Goal: Find specific page/section: Find specific page/section

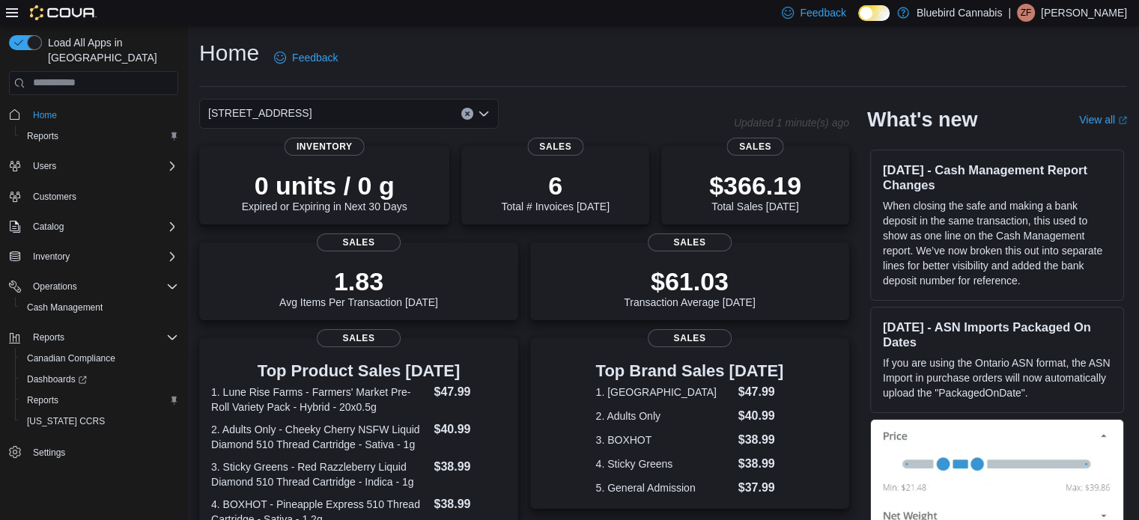
click at [389, 111] on div "5530 Manotick Main St." at bounding box center [348, 114] width 299 height 30
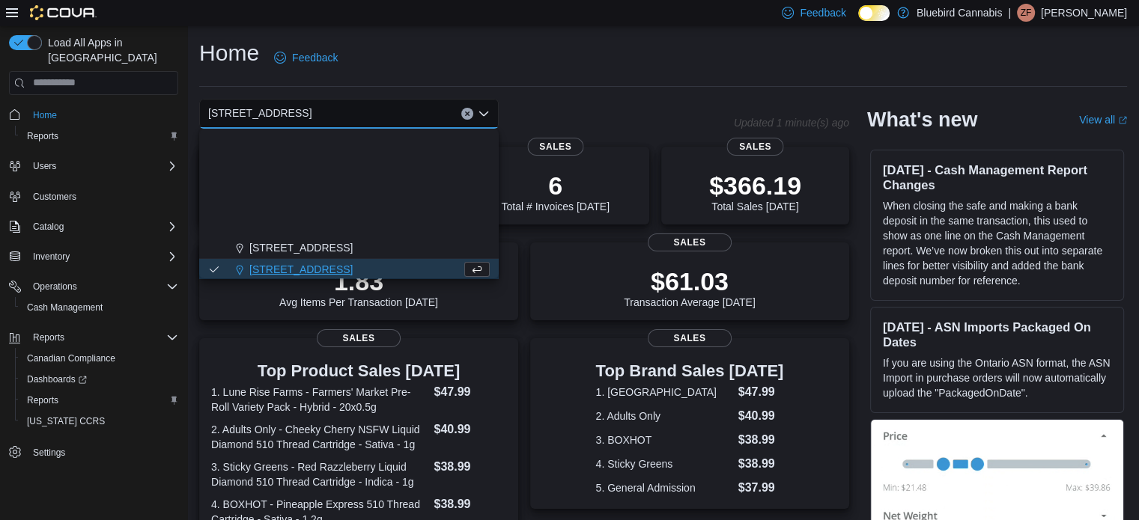
scroll to position [132, 0]
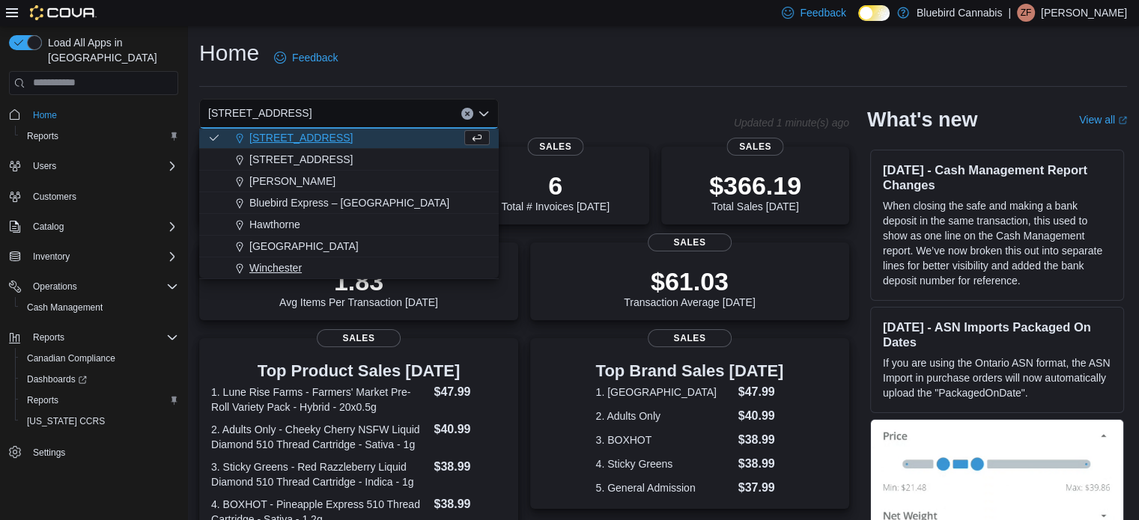
click at [294, 275] on button "Winchester" at bounding box center [348, 269] width 299 height 22
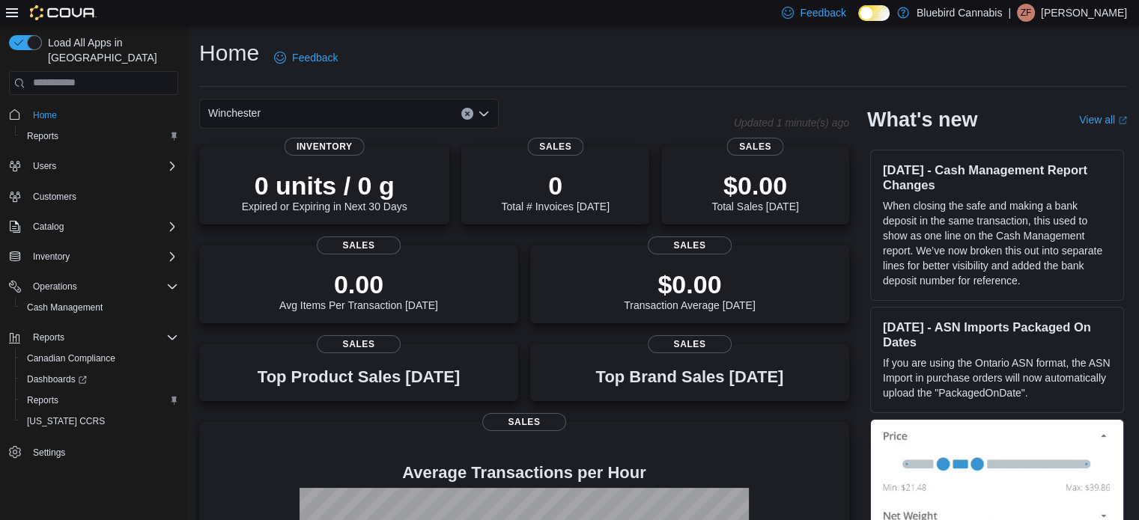
click at [335, 122] on div "Winchester Combo box. Selected. Winchester. Press Backspace to delete Wincheste…" at bounding box center [348, 114] width 299 height 30
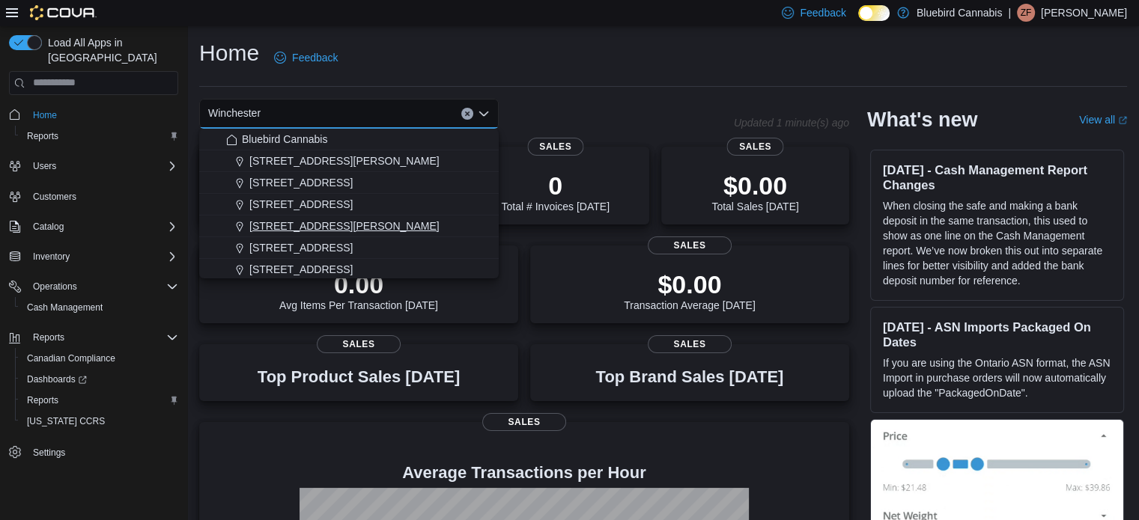
click at [344, 221] on span "499 TERRY FOX DR., UNIT 60, Kanata" at bounding box center [344, 226] width 190 height 15
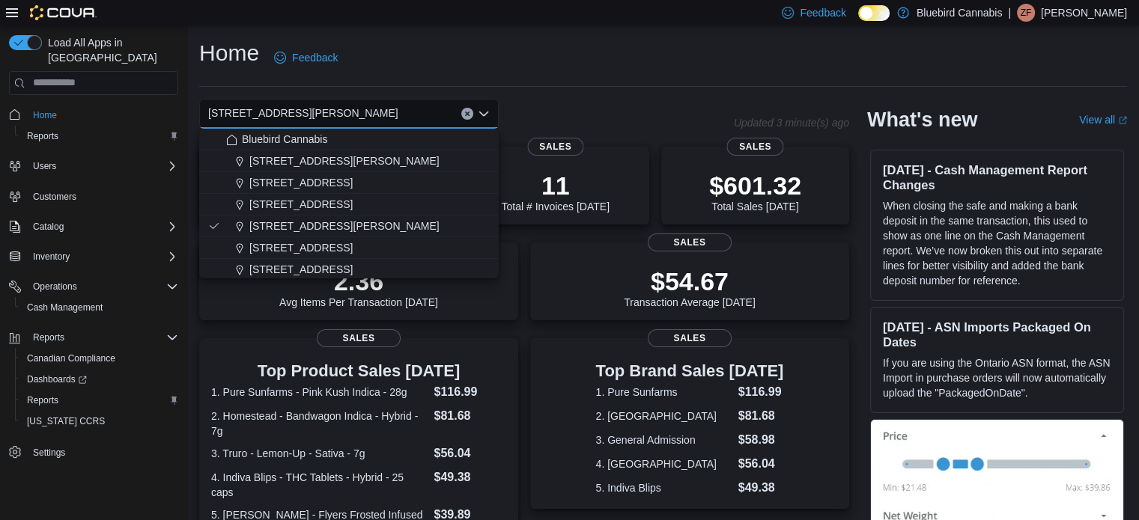
click at [303, 263] on span "5530 Manotick Main St." at bounding box center [300, 269] width 103 height 15
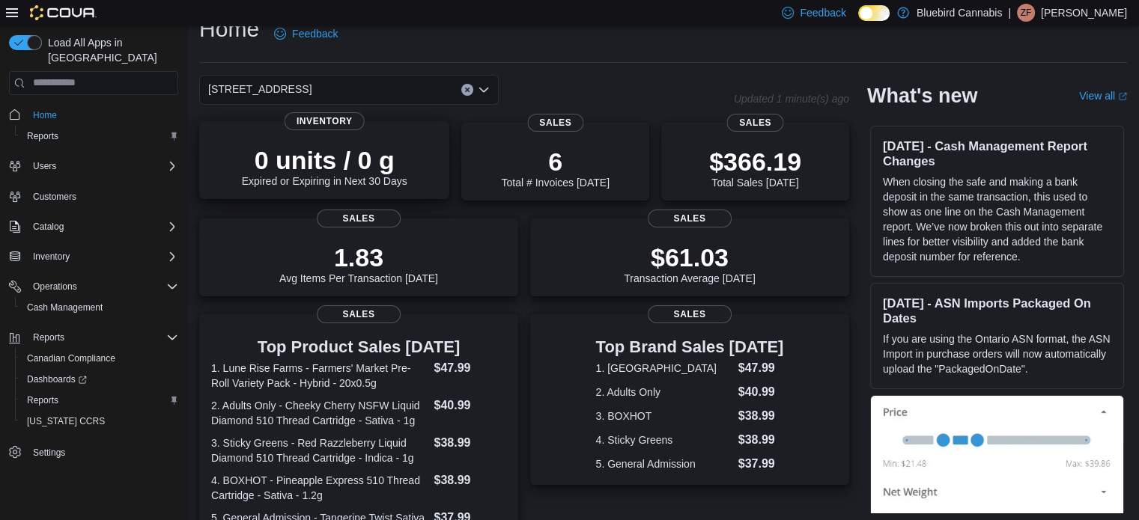
scroll to position [0, 0]
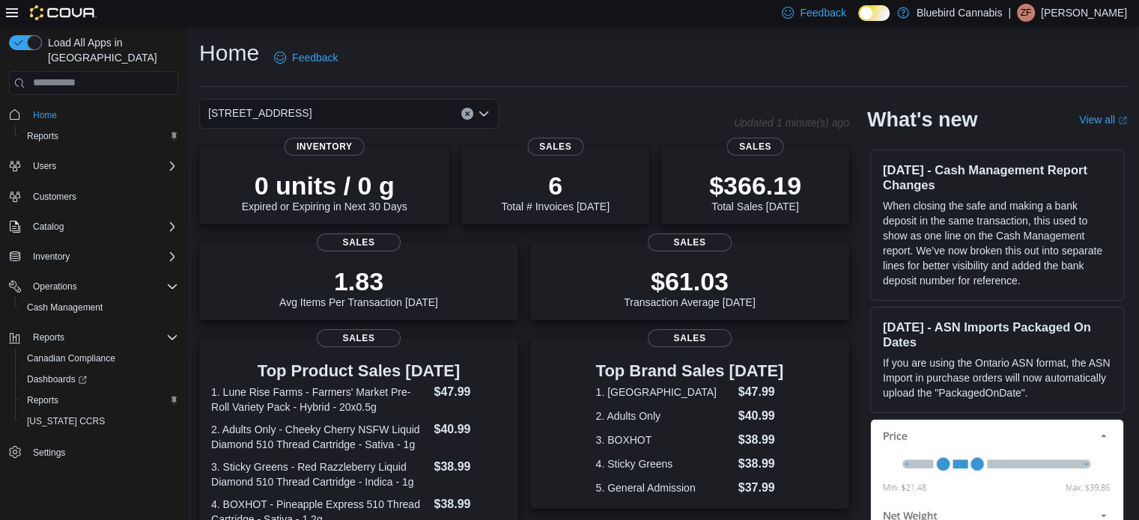
click at [343, 117] on div "5530 Manotick Main St. Combo box. Selected. 5530 Manotick Main St.. Press Backs…" at bounding box center [348, 114] width 299 height 30
click at [267, 104] on span "5530 Manotick Main St." at bounding box center [259, 113] width 103 height 18
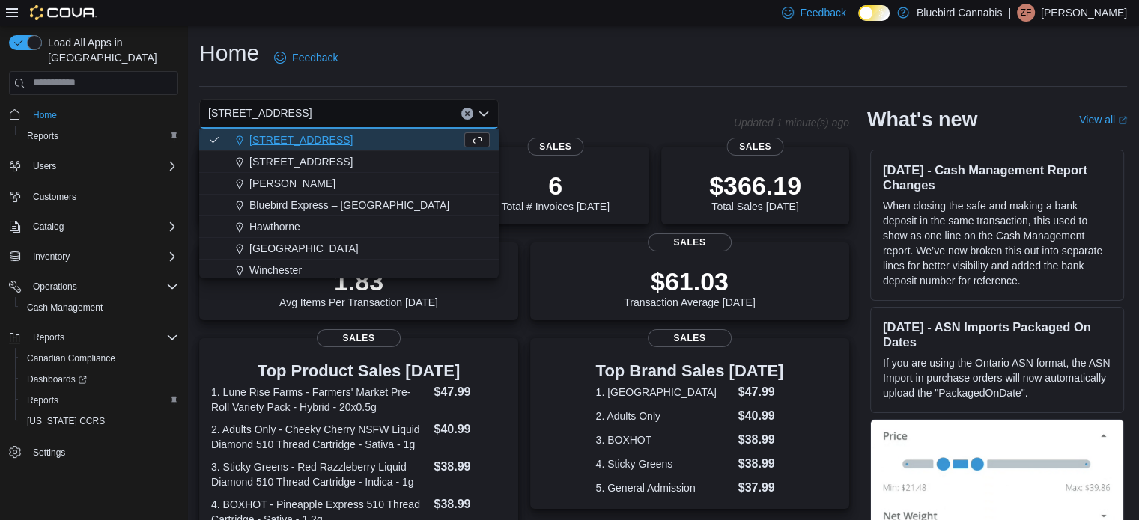
scroll to position [132, 0]
click at [258, 265] on span "Winchester" at bounding box center [275, 268] width 52 height 15
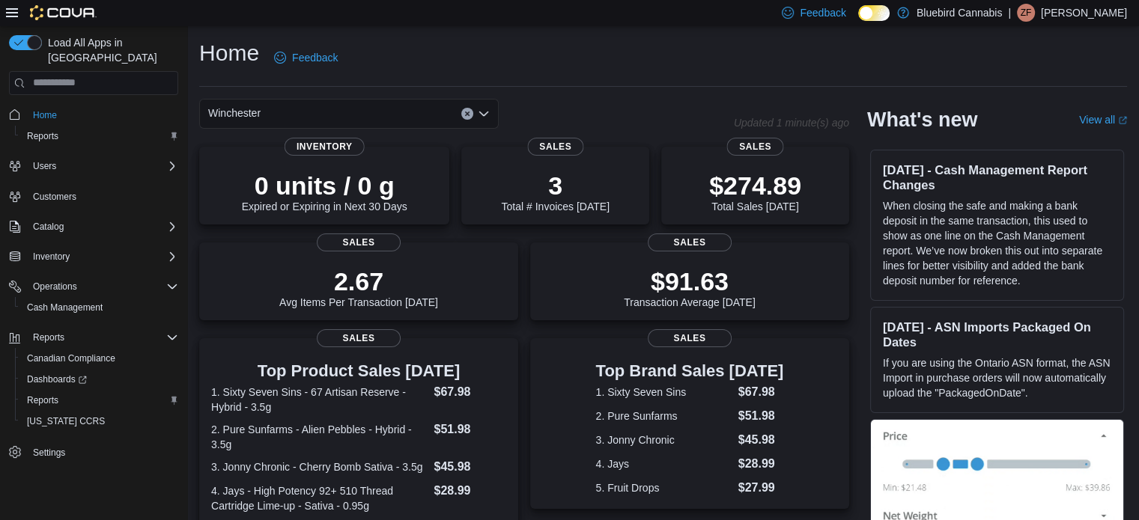
click at [302, 119] on div "Winchester Combo box. Selected. Winchester. Press Backspace to delete Wincheste…" at bounding box center [348, 114] width 299 height 30
click at [367, 107] on div "Winchester Combo box. Selected. Winchester. Press Backspace to delete Wincheste…" at bounding box center [348, 114] width 299 height 30
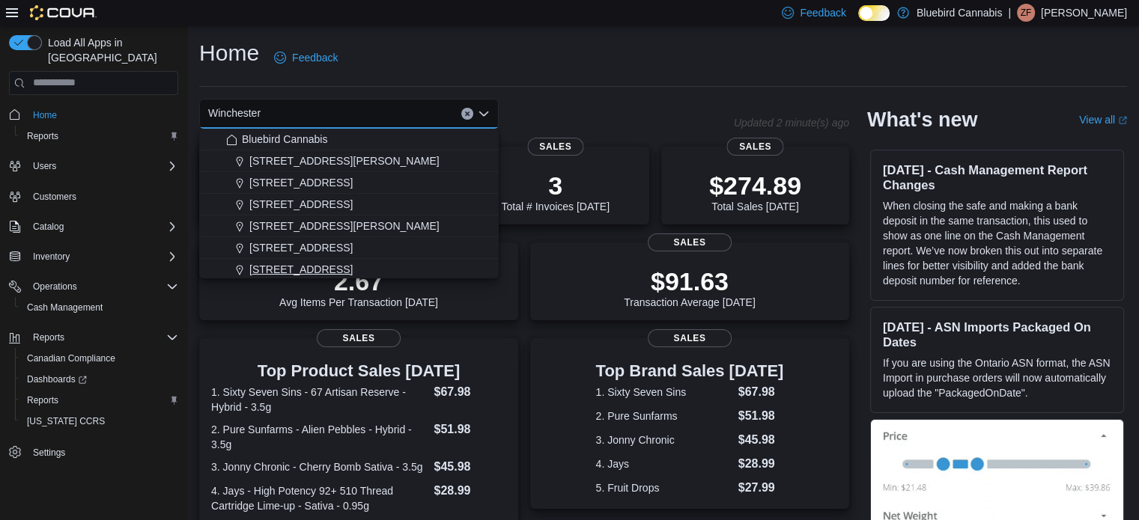
click at [338, 261] on button "5530 Manotick Main St." at bounding box center [348, 270] width 299 height 22
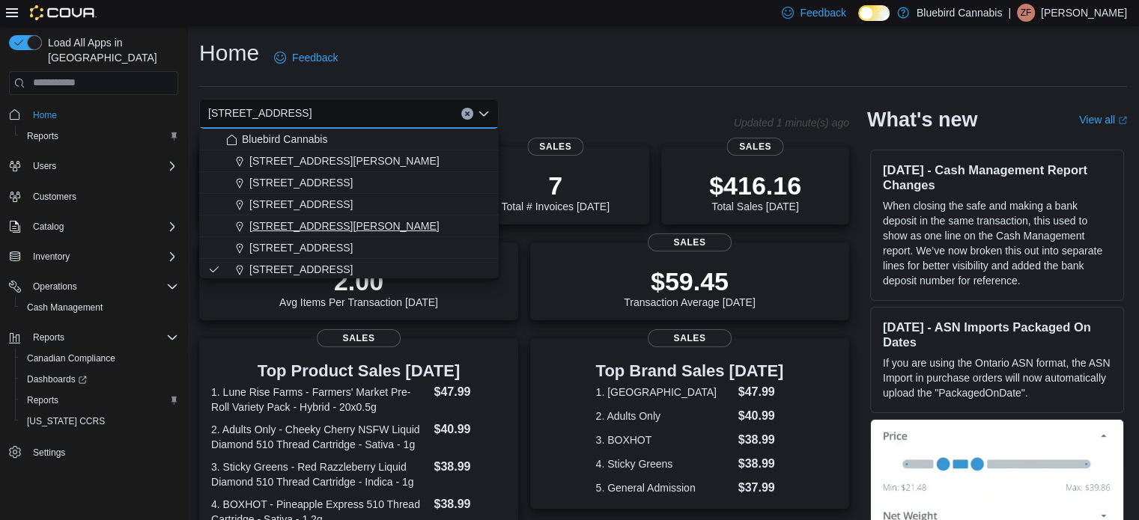
click at [428, 219] on span "499 TERRY FOX DR., UNIT 60, Kanata" at bounding box center [344, 226] width 190 height 15
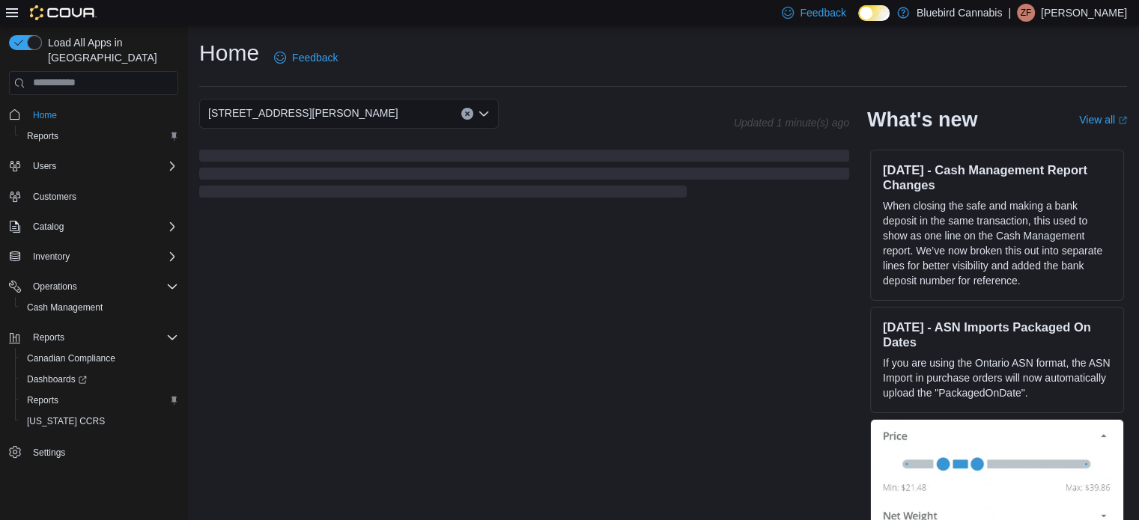
click at [420, 115] on div "499 TERRY FOX DR., UNIT 60, Kanata Combo box. Selected. 499 TERRY FOX DR., UNIT…" at bounding box center [348, 114] width 299 height 30
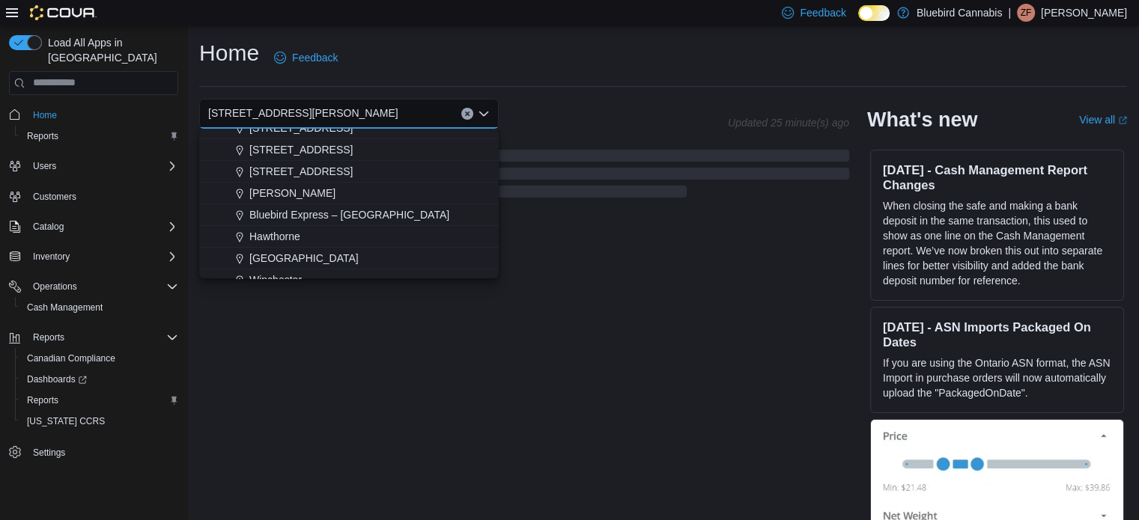
scroll to position [132, 0]
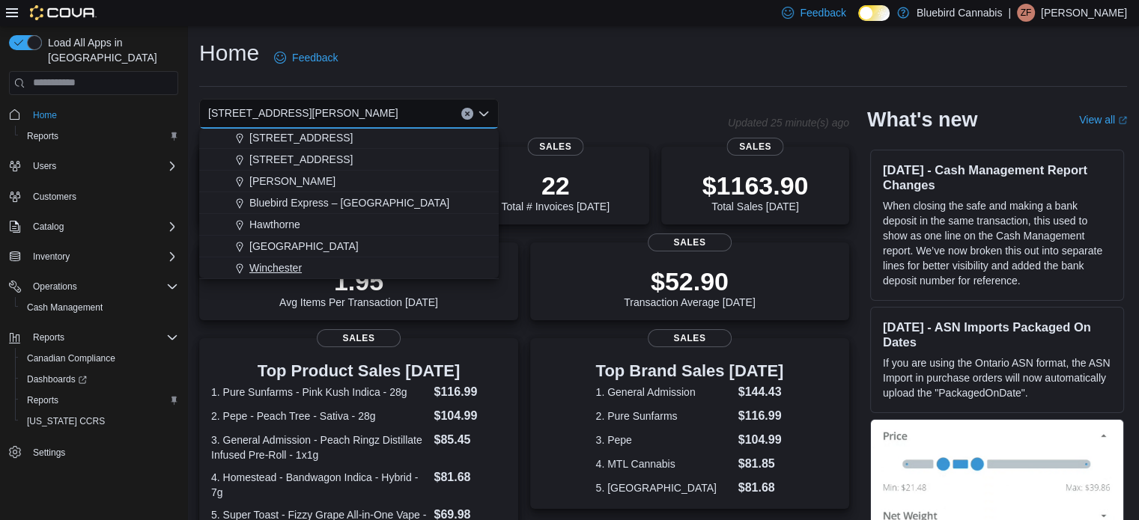
click at [323, 263] on div "Winchester" at bounding box center [358, 268] width 264 height 15
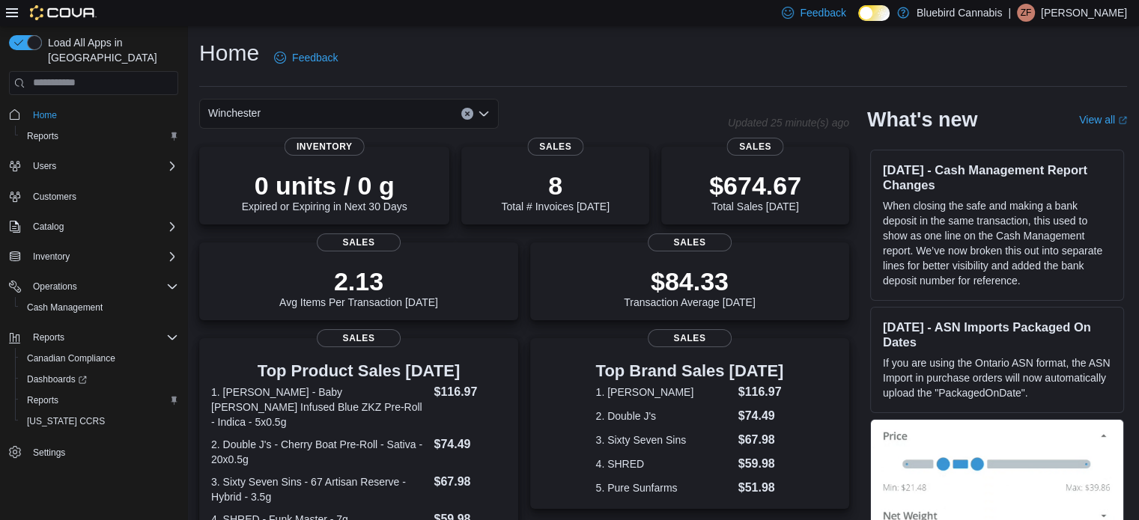
click at [360, 113] on div "Winchester Combo box. Selected. Winchester. Press Backspace to delete Wincheste…" at bounding box center [348, 114] width 299 height 30
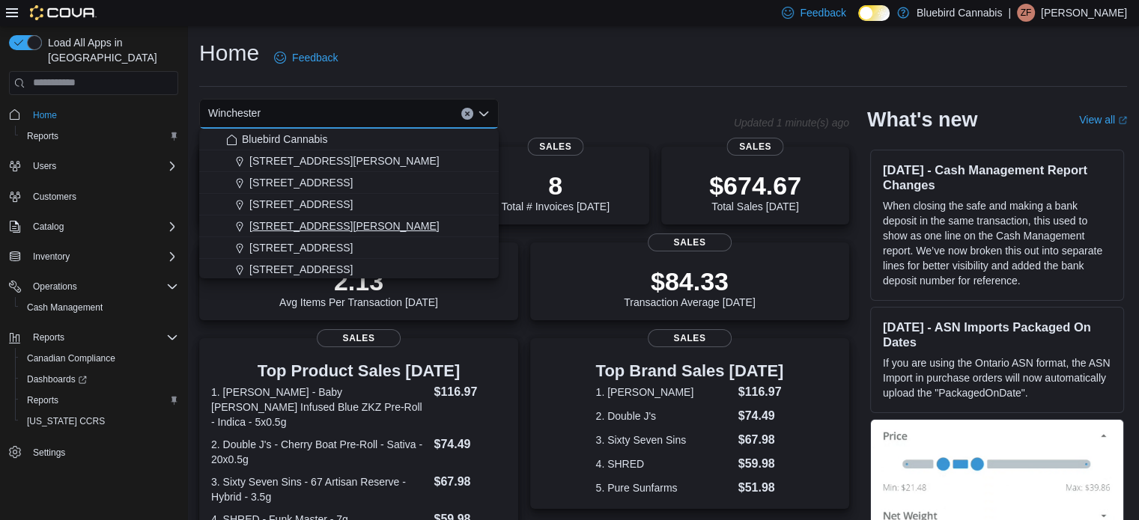
click at [329, 230] on span "499 TERRY FOX DR., UNIT 60, Kanata" at bounding box center [344, 226] width 190 height 15
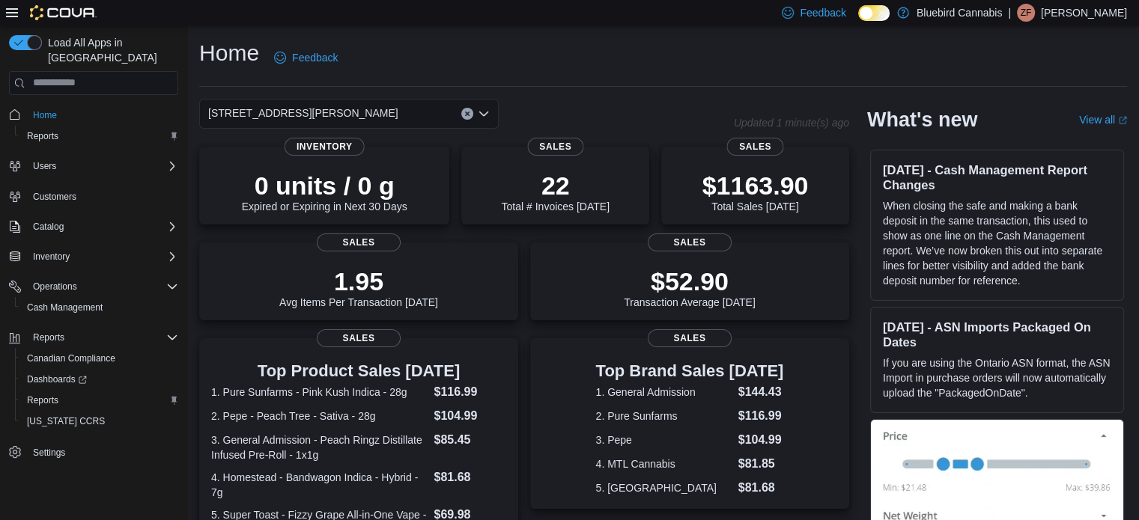
click at [332, 114] on span "499 TERRY FOX DR., UNIT 60, Kanata" at bounding box center [303, 113] width 190 height 18
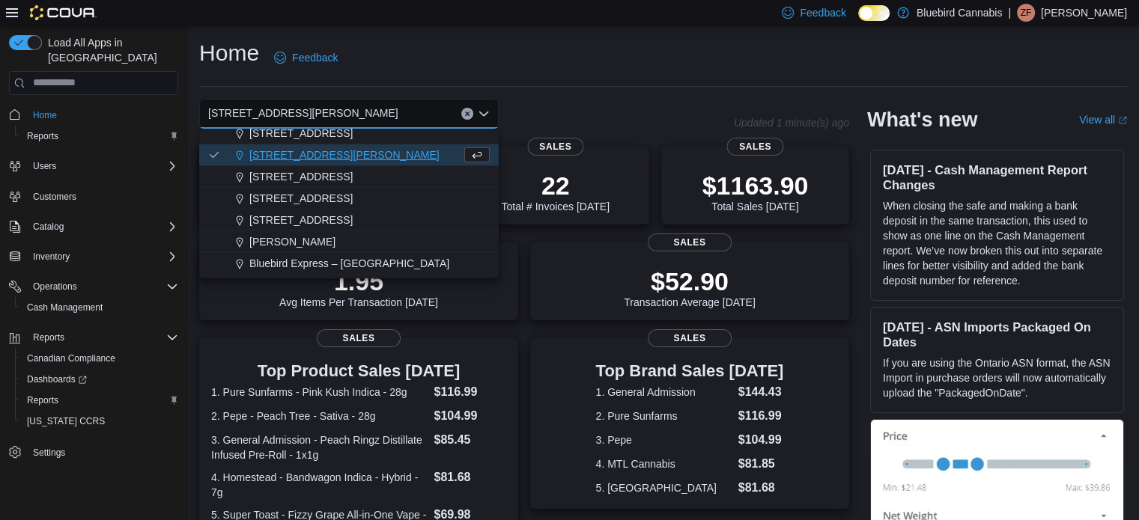
scroll to position [75, 0]
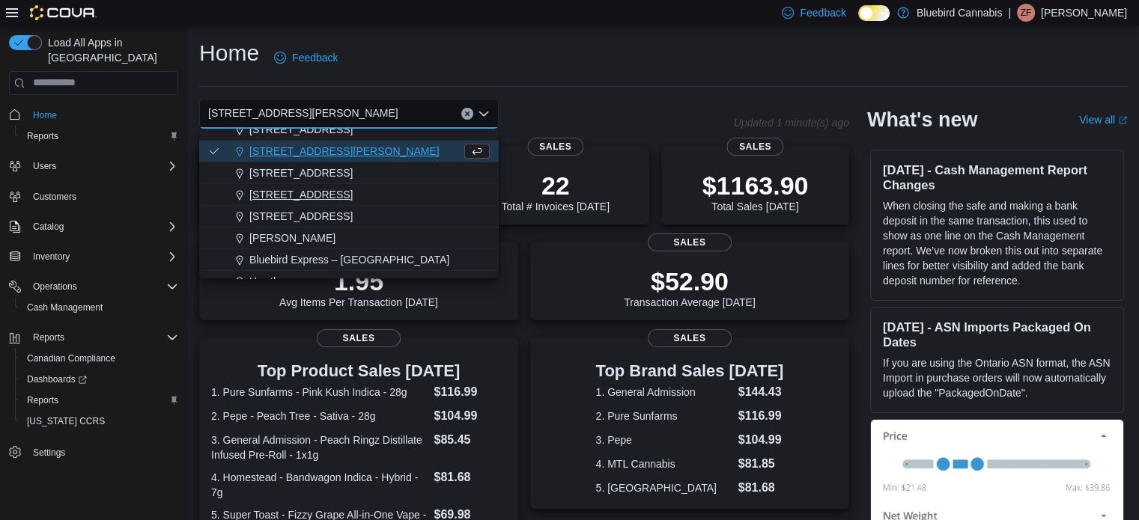
click at [326, 191] on span "5530 Manotick Main St." at bounding box center [300, 194] width 103 height 15
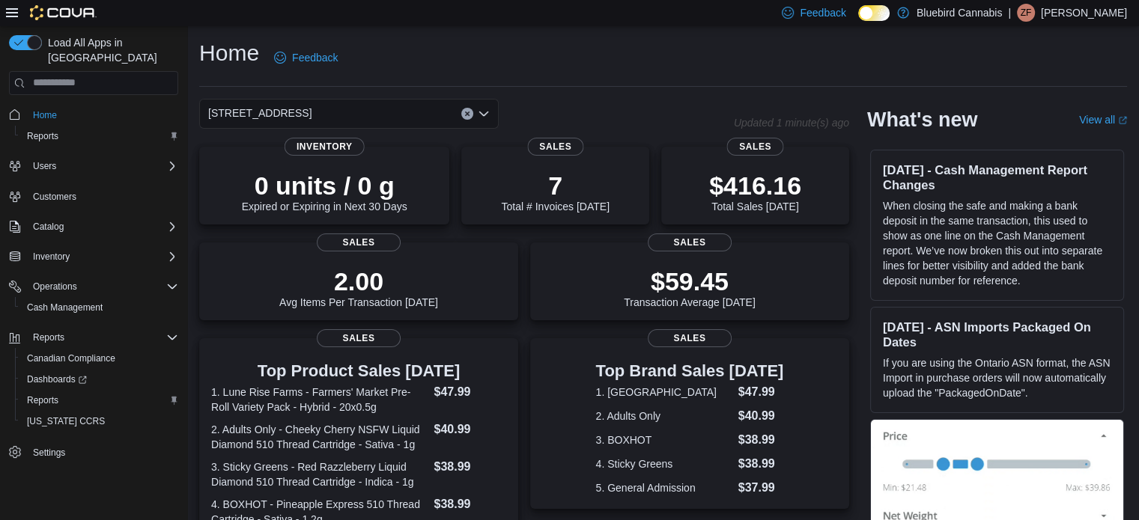
click at [401, 107] on div "5530 Manotick Main St. Combo box. Selected. 5530 Manotick Main St.. Press Backs…" at bounding box center [348, 114] width 299 height 30
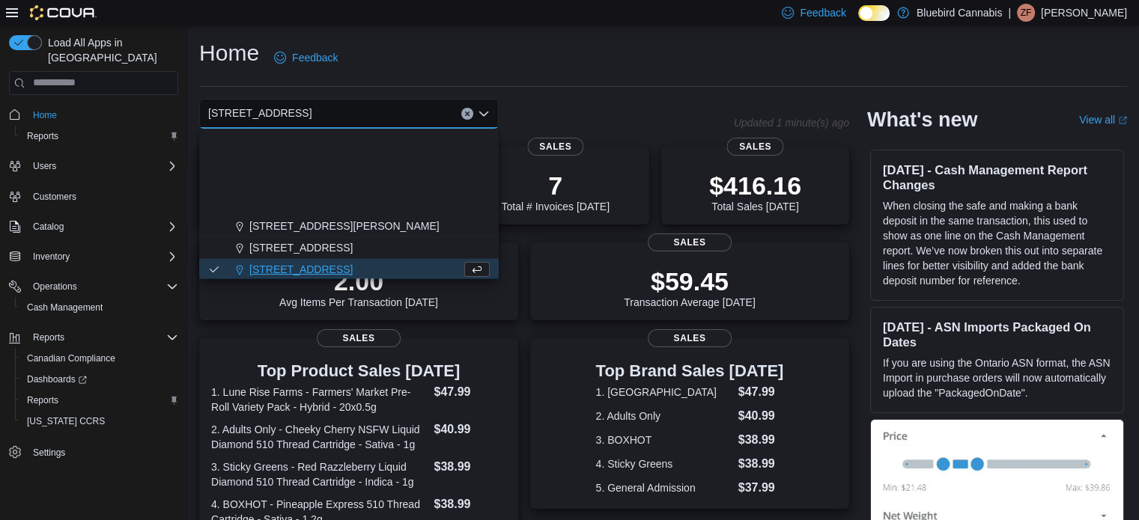
scroll to position [132, 0]
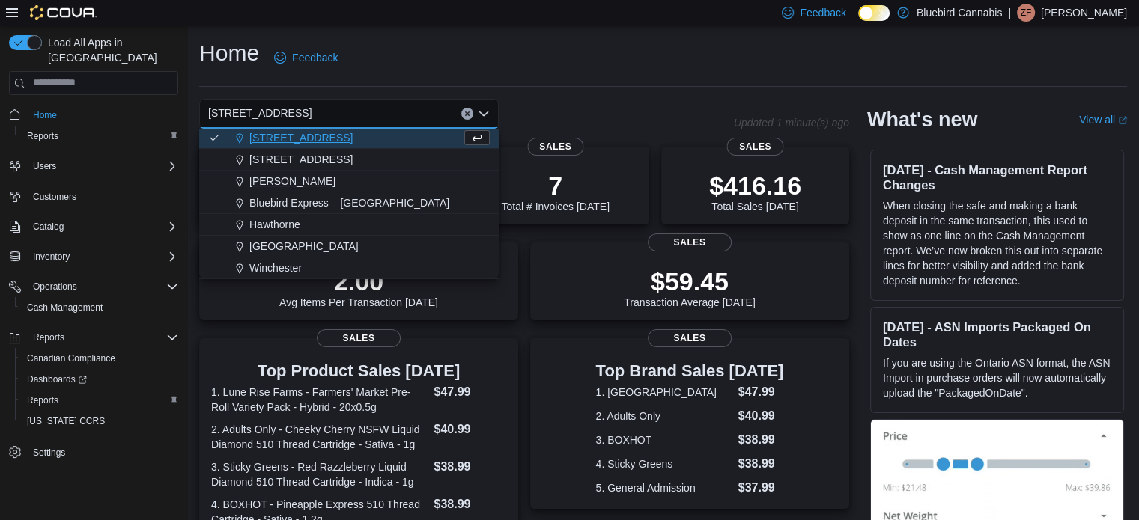
click at [301, 182] on div "Almonte" at bounding box center [358, 181] width 264 height 15
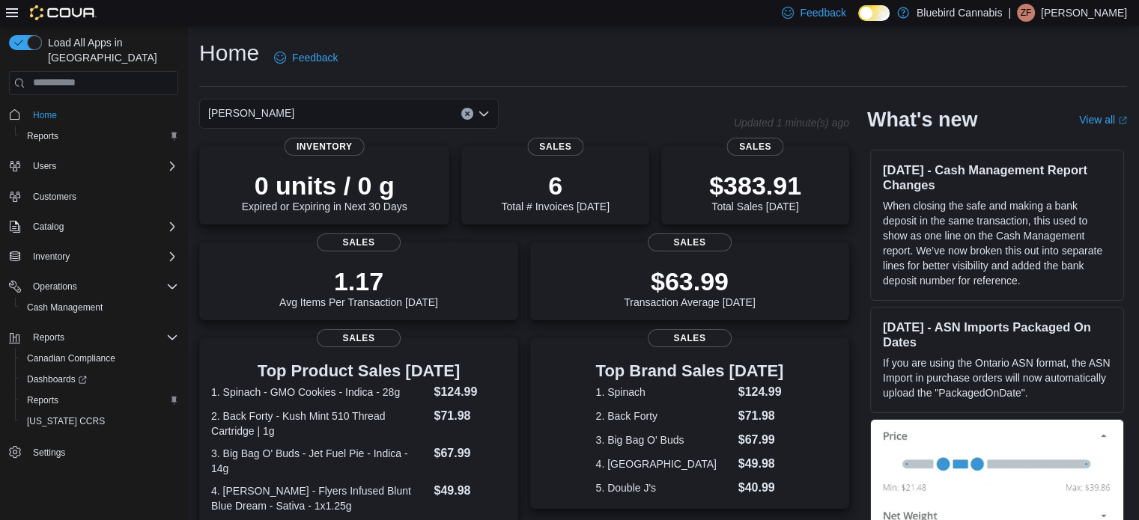
click at [297, 109] on div "Almonte Combo box. Selected. Almonte. Press Backspace to delete Almonte. Combo …" at bounding box center [348, 114] width 299 height 30
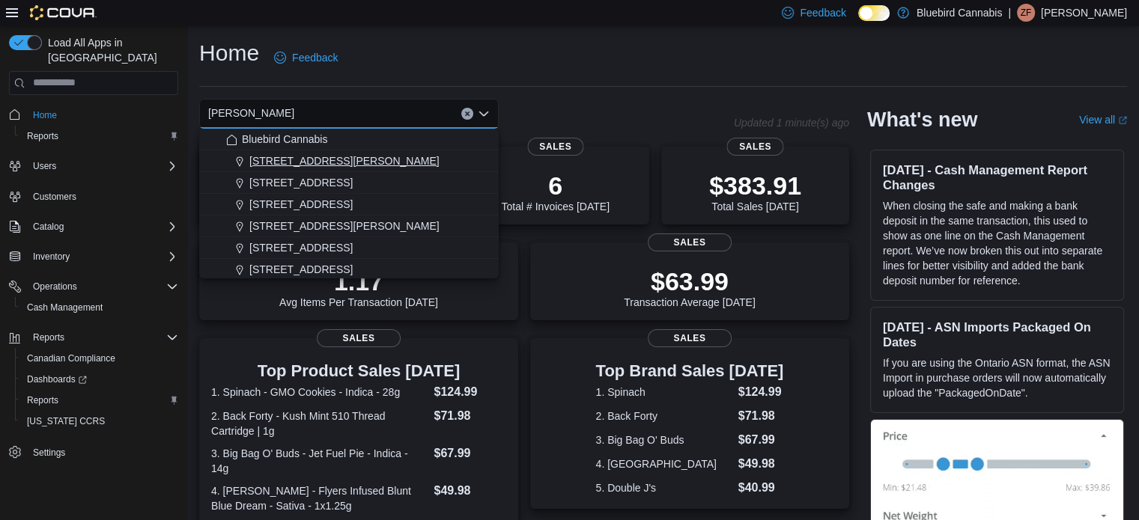
click at [326, 162] on div "1356 Clyde Ave." at bounding box center [358, 160] width 264 height 15
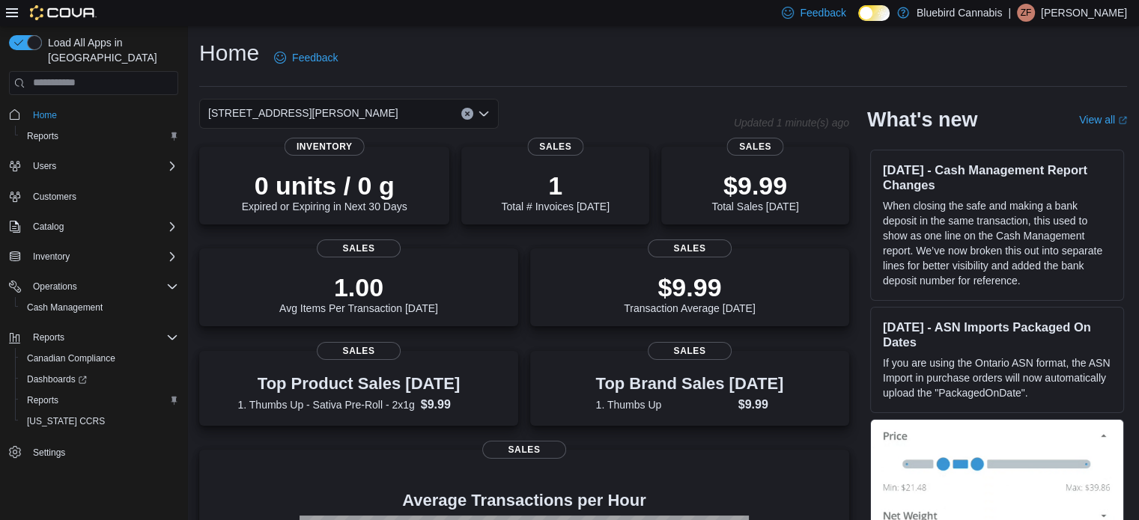
click at [309, 101] on div "1356 Clyde Ave. Combo box. Selected. 1356 Clyde Ave.. Press Backspace to delete…" at bounding box center [348, 114] width 299 height 30
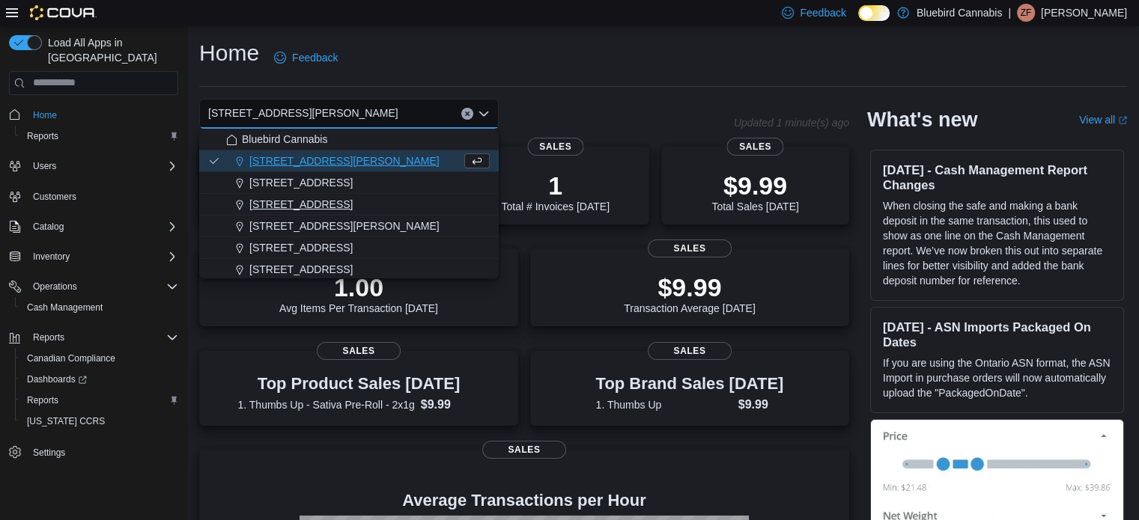
click at [264, 194] on button "3 Roydon Place" at bounding box center [348, 205] width 299 height 22
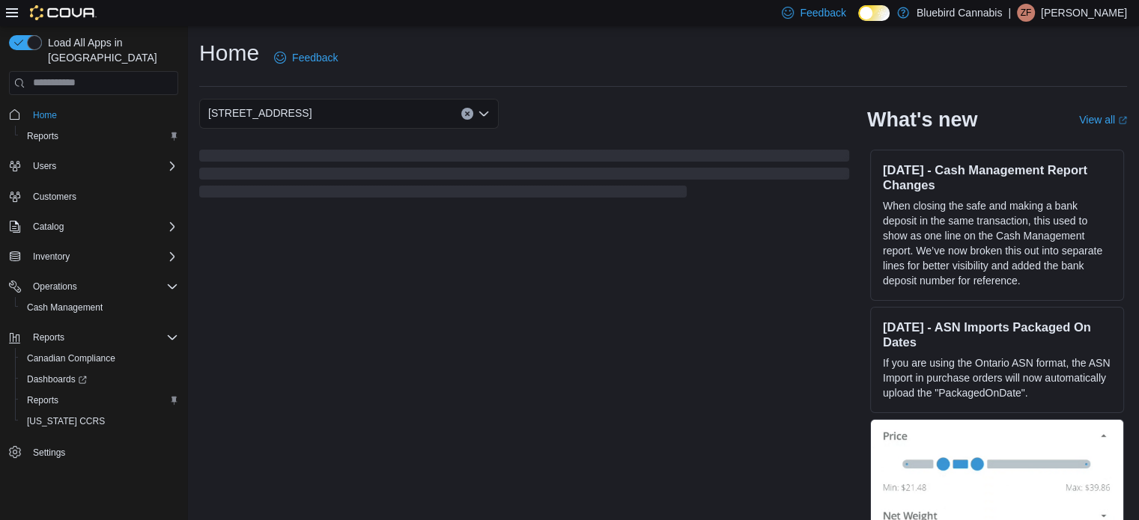
click at [273, 118] on span "3 Roydon Place" at bounding box center [259, 113] width 103 height 18
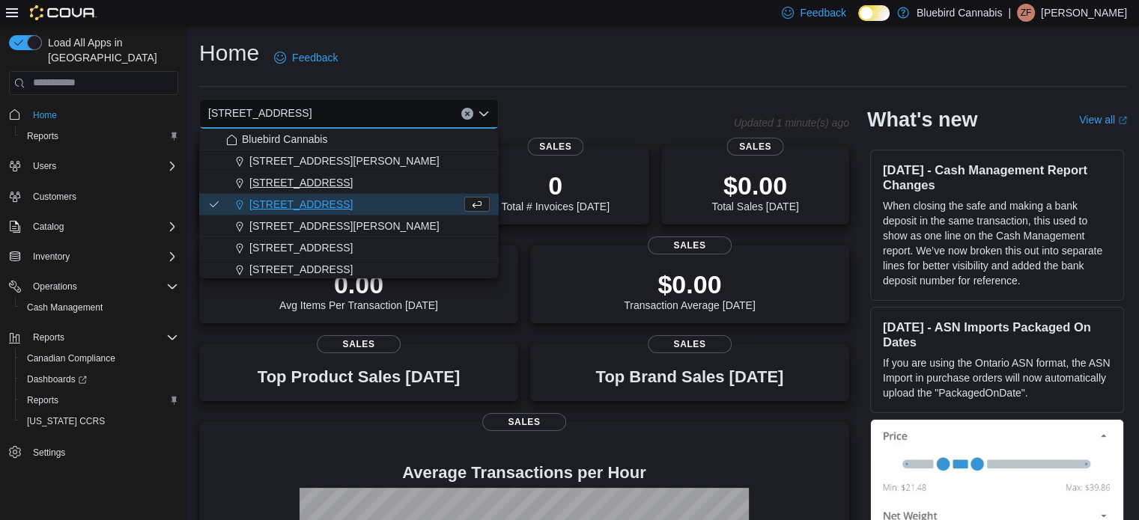
click at [273, 182] on span "203 1/2 Queen Street" at bounding box center [300, 182] width 103 height 15
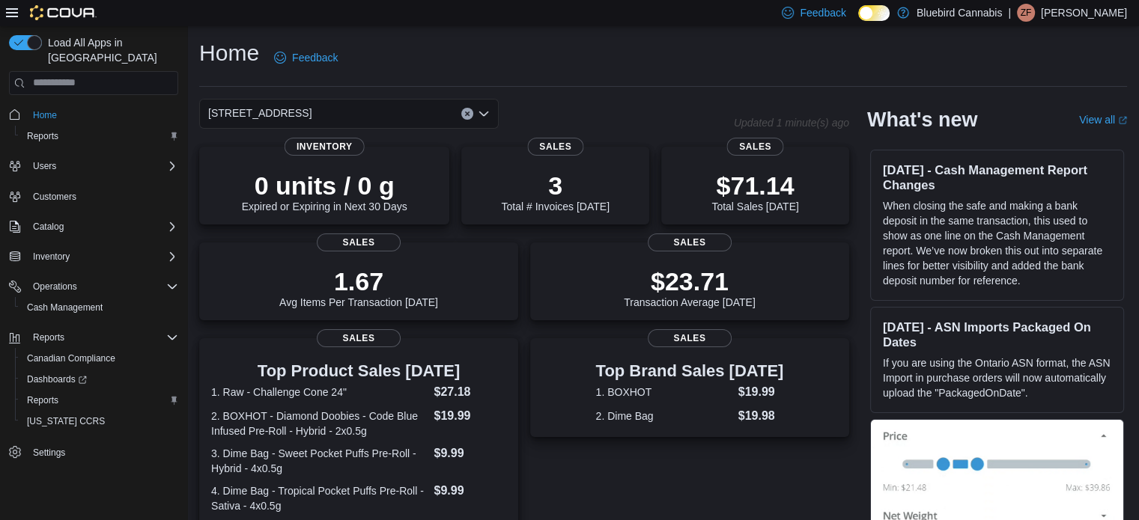
click at [322, 117] on div "203 1/2 Queen Street Combo box. Selected. 203 1/2 Queen Street. Press Backspace…" at bounding box center [348, 114] width 299 height 30
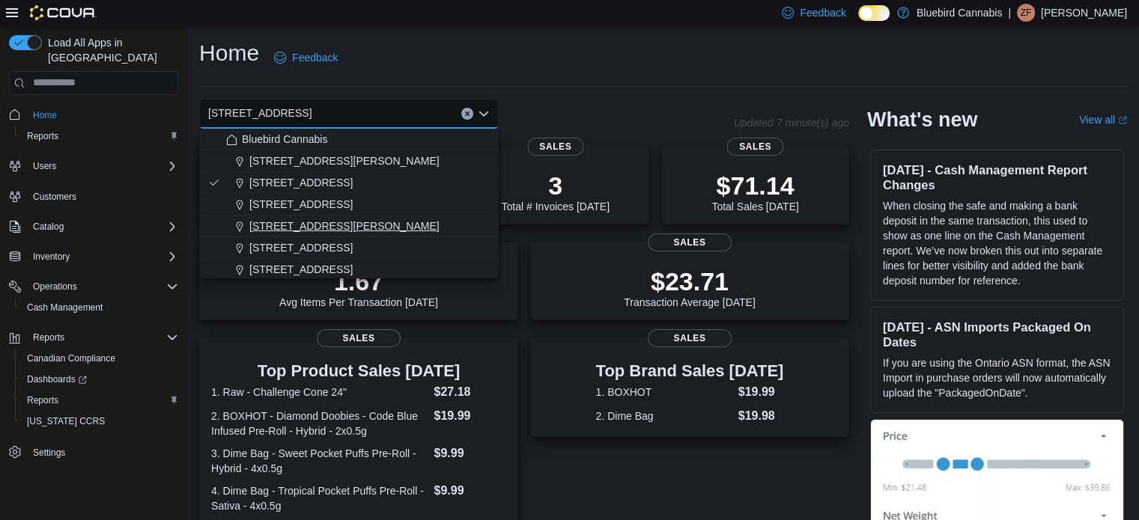
click at [284, 216] on button "499 TERRY FOX DR., UNIT 60, Kanata" at bounding box center [348, 227] width 299 height 22
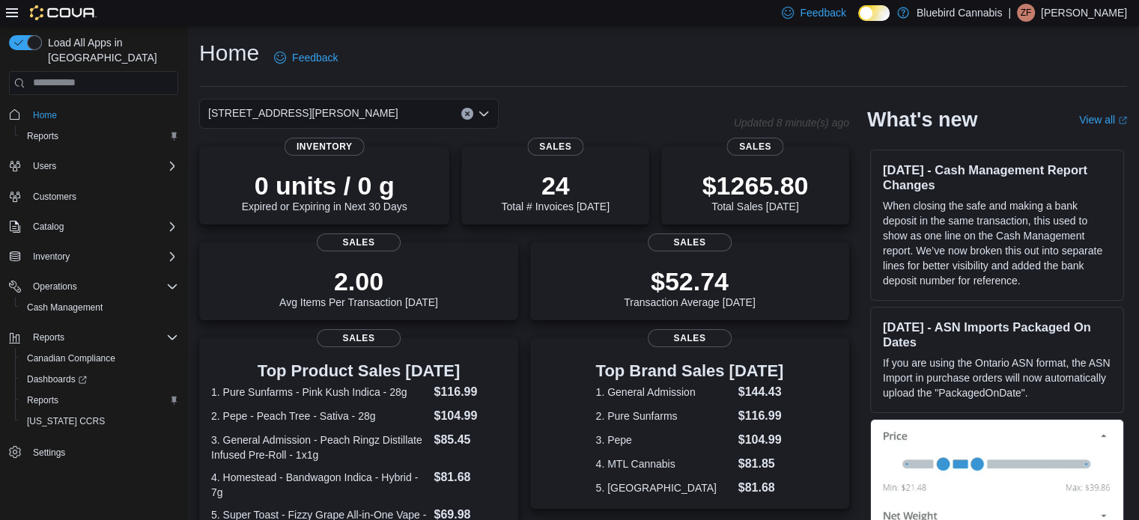
click at [291, 109] on span "499 TERRY FOX DR., UNIT 60, Kanata" at bounding box center [303, 113] width 190 height 18
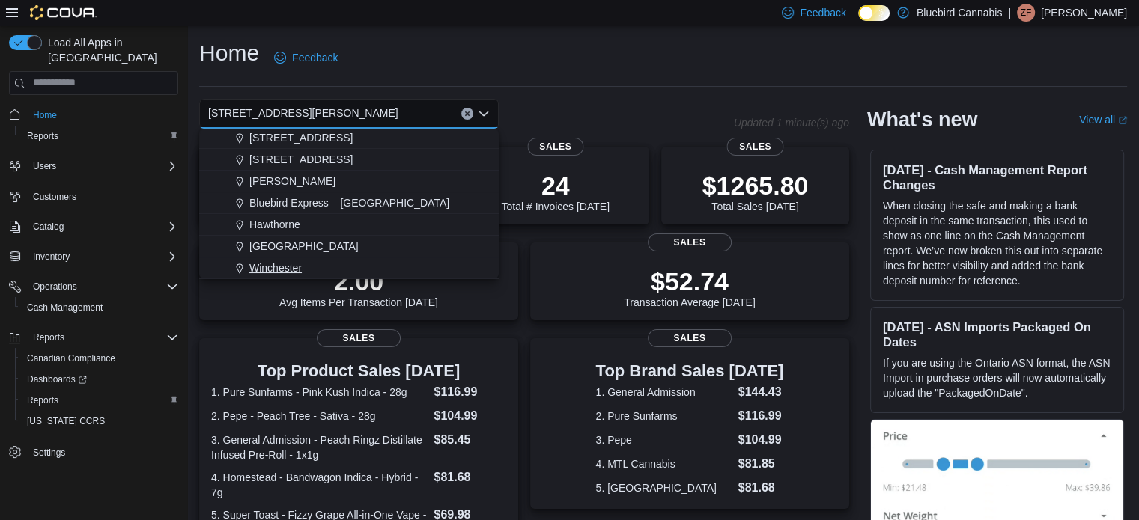
click at [291, 261] on span "Winchester" at bounding box center [275, 268] width 52 height 15
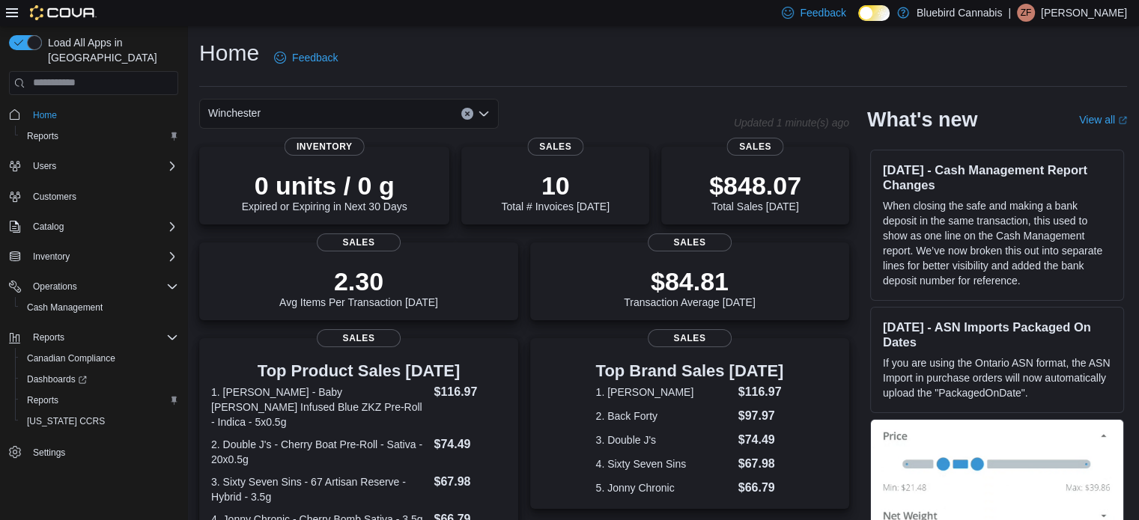
click at [314, 107] on div "Winchester" at bounding box center [348, 114] width 299 height 30
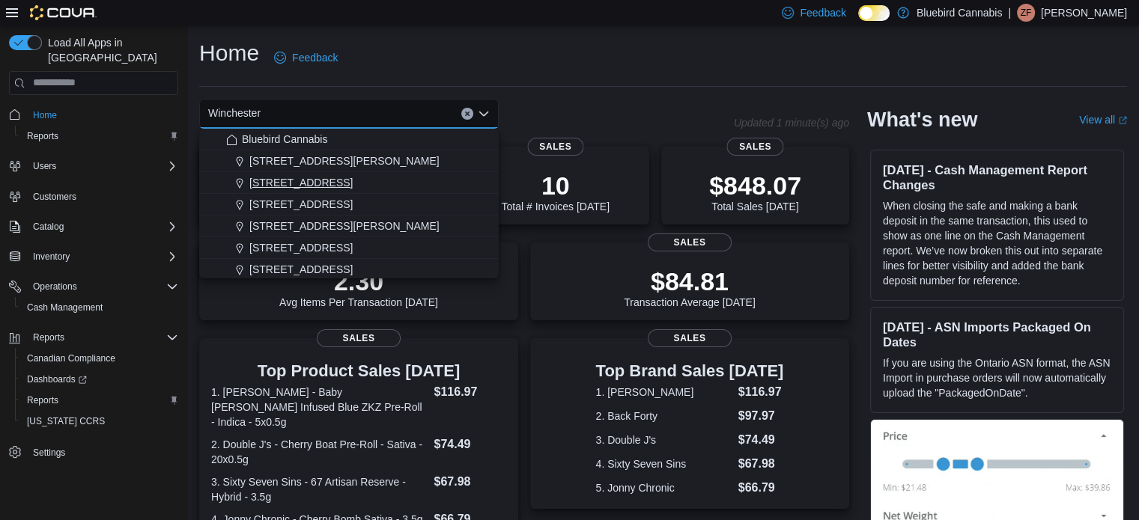
scroll to position [75, 0]
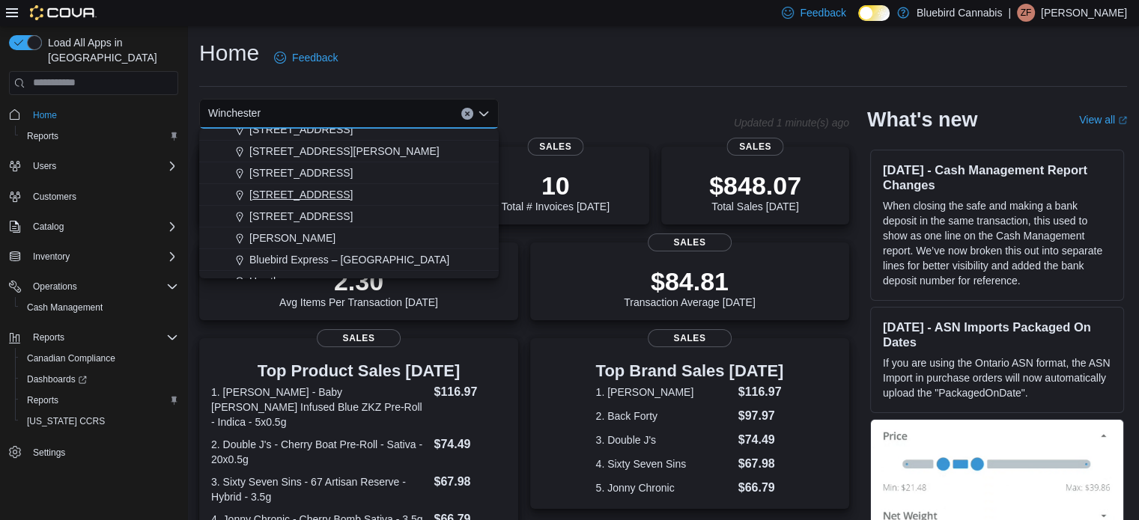
click at [317, 195] on span "5530 Manotick Main St." at bounding box center [300, 194] width 103 height 15
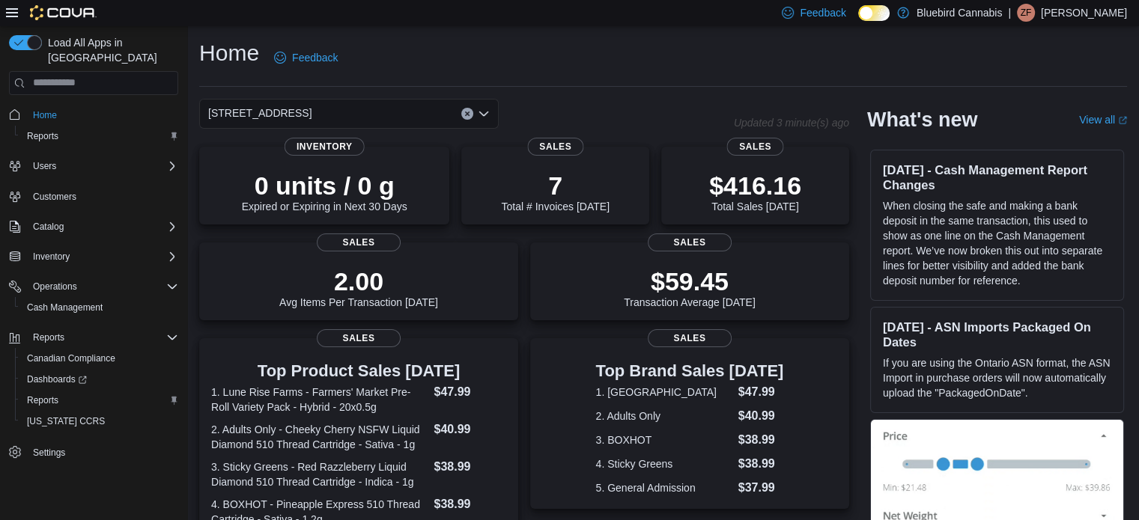
click at [348, 104] on div "5530 Manotick Main St." at bounding box center [348, 114] width 299 height 30
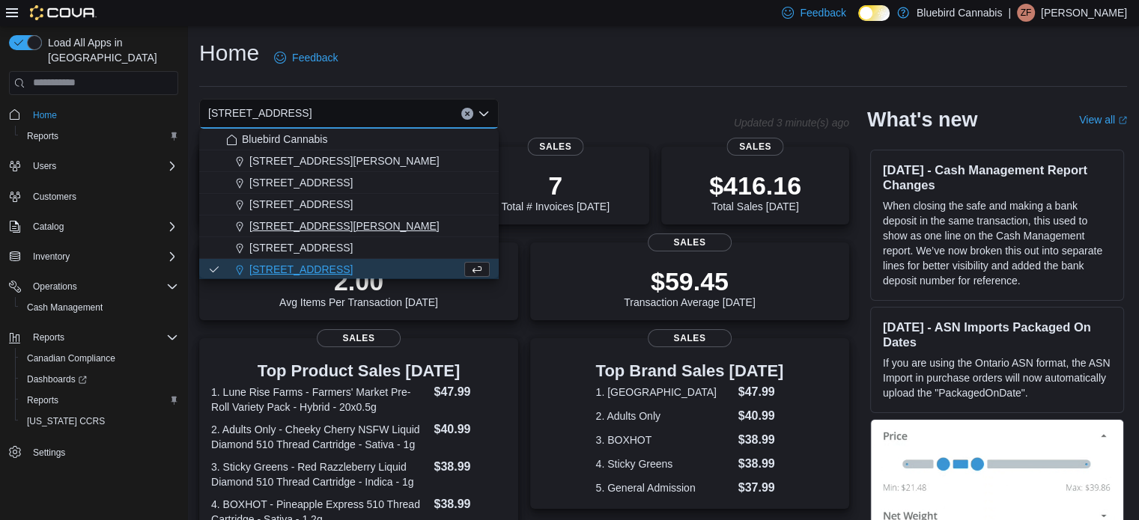
scroll to position [132, 0]
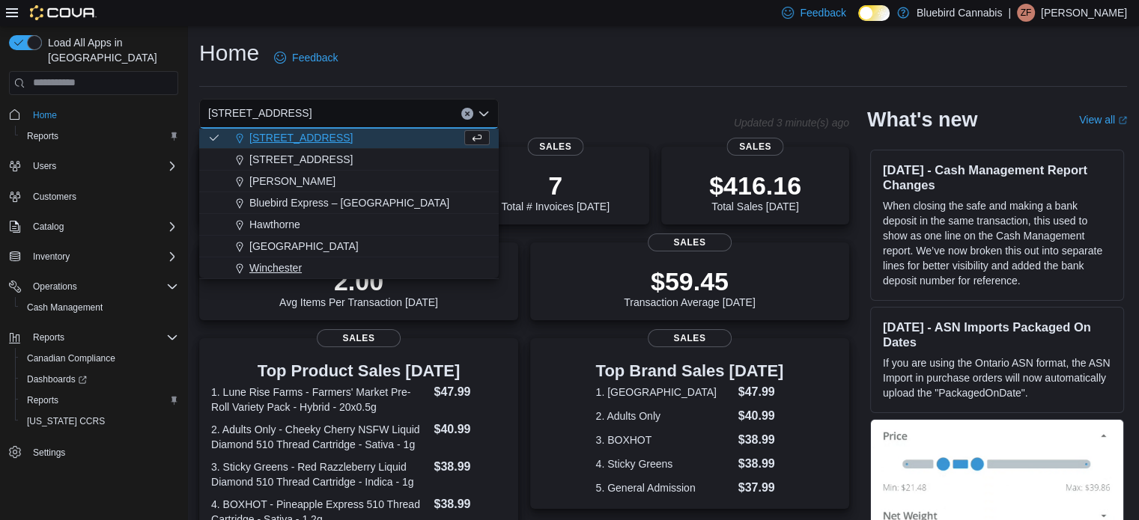
click at [300, 266] on span "Winchester" at bounding box center [275, 268] width 52 height 15
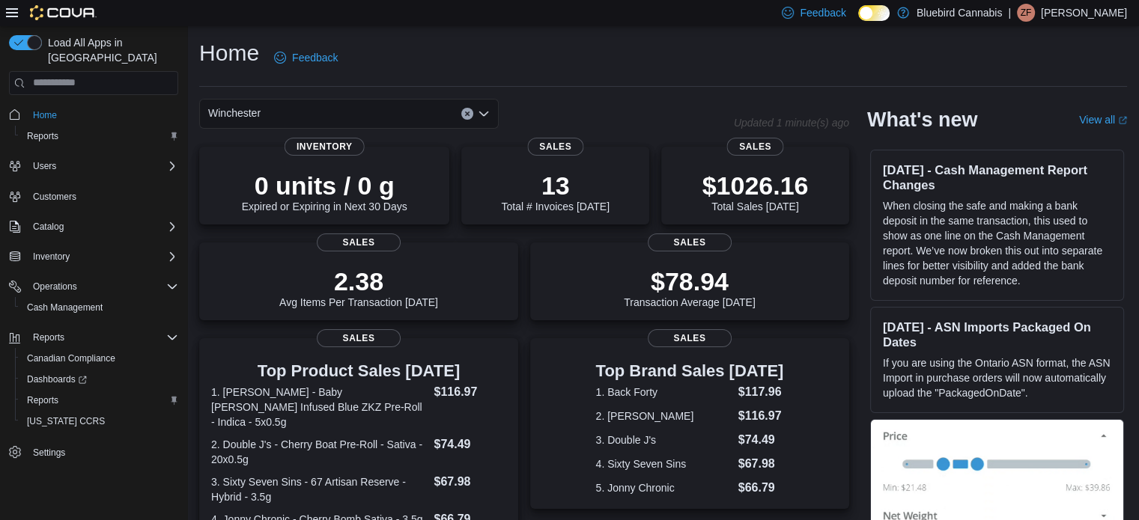
click at [341, 112] on div "Winchester Combo box. Selected. Winchester. Press Backspace to delete Wincheste…" at bounding box center [348, 114] width 299 height 30
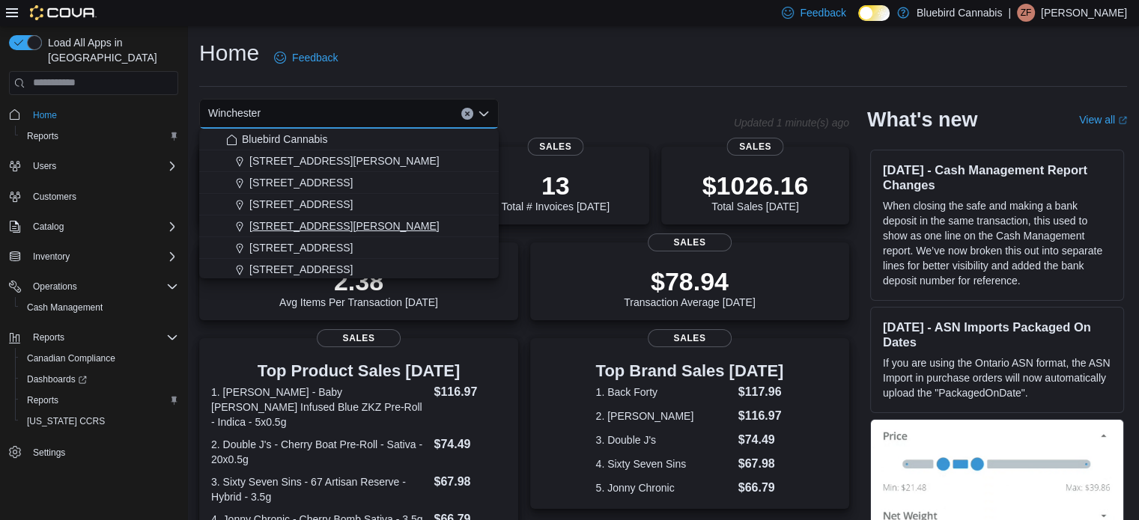
click at [317, 231] on span "499 TERRY FOX DR., UNIT 60, Kanata" at bounding box center [344, 226] width 190 height 15
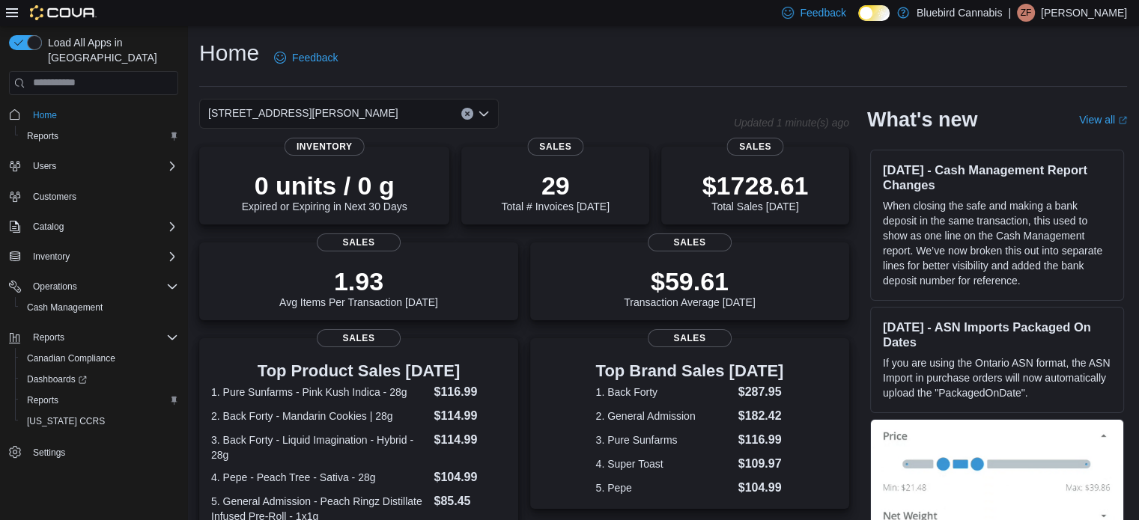
click at [374, 118] on span "499 TERRY FOX DR., UNIT 60, Kanata" at bounding box center [303, 113] width 190 height 18
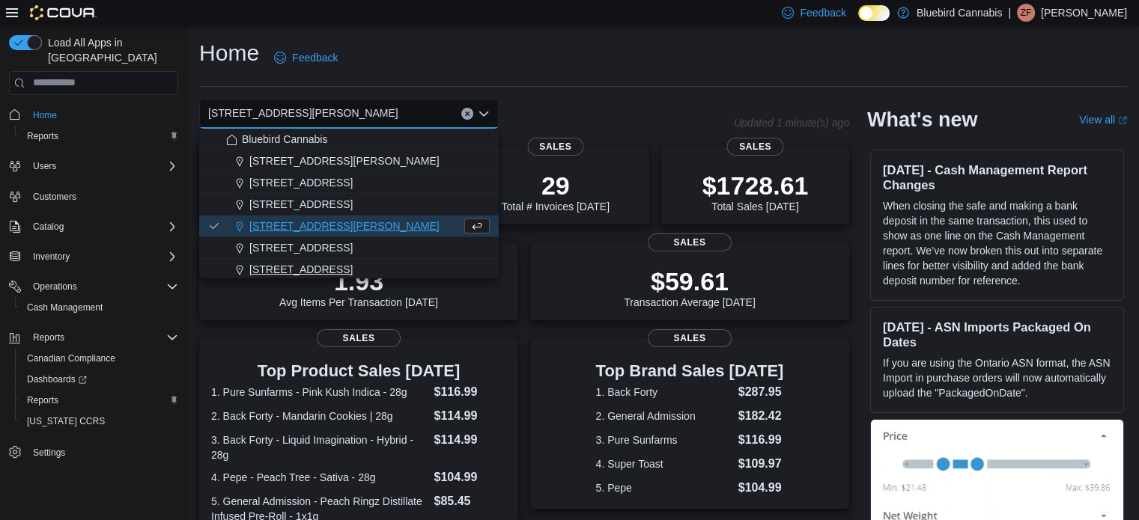
click at [335, 262] on span "5530 Manotick Main St." at bounding box center [300, 269] width 103 height 15
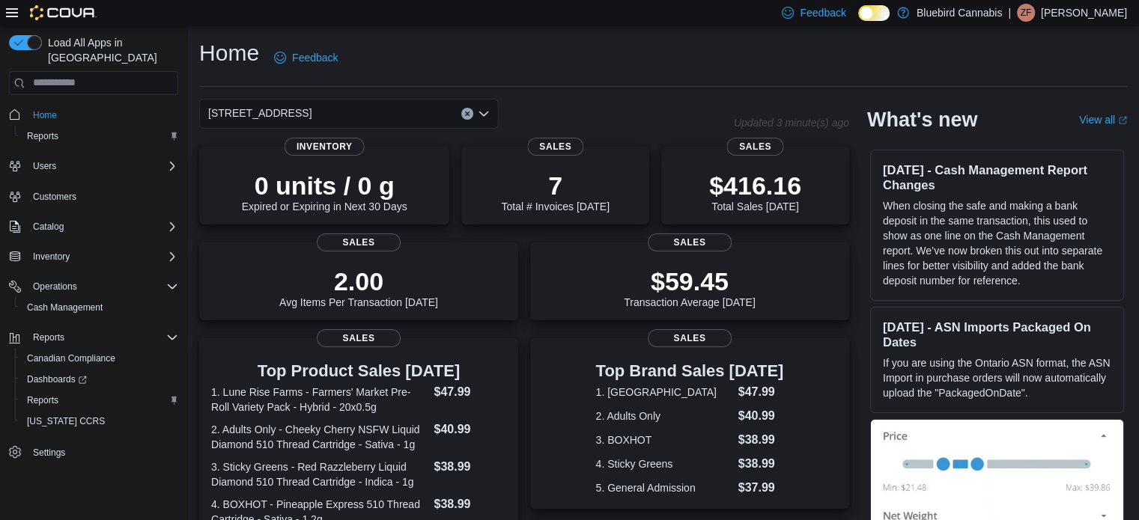
click at [410, 106] on div "5530 Manotick Main St. Combo box. Selected. 5530 Manotick Main St.. Press Backs…" at bounding box center [348, 114] width 299 height 30
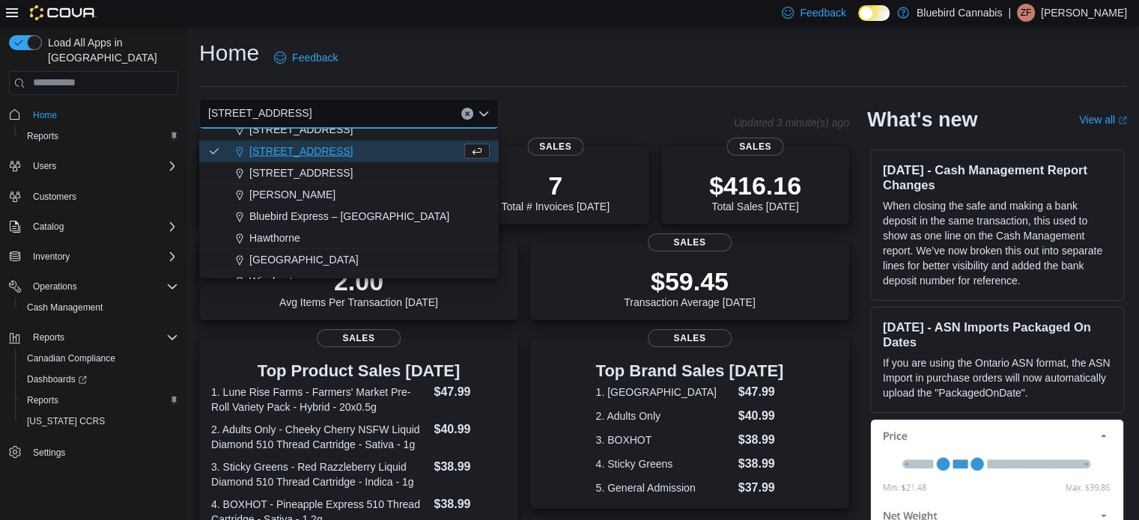
scroll to position [132, 0]
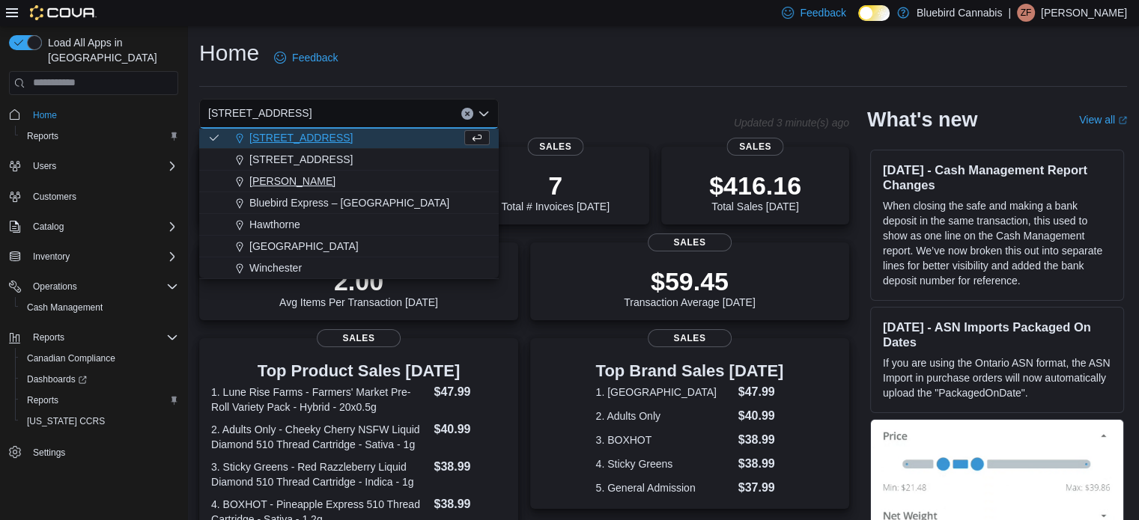
click at [297, 179] on div "Almonte" at bounding box center [358, 181] width 264 height 15
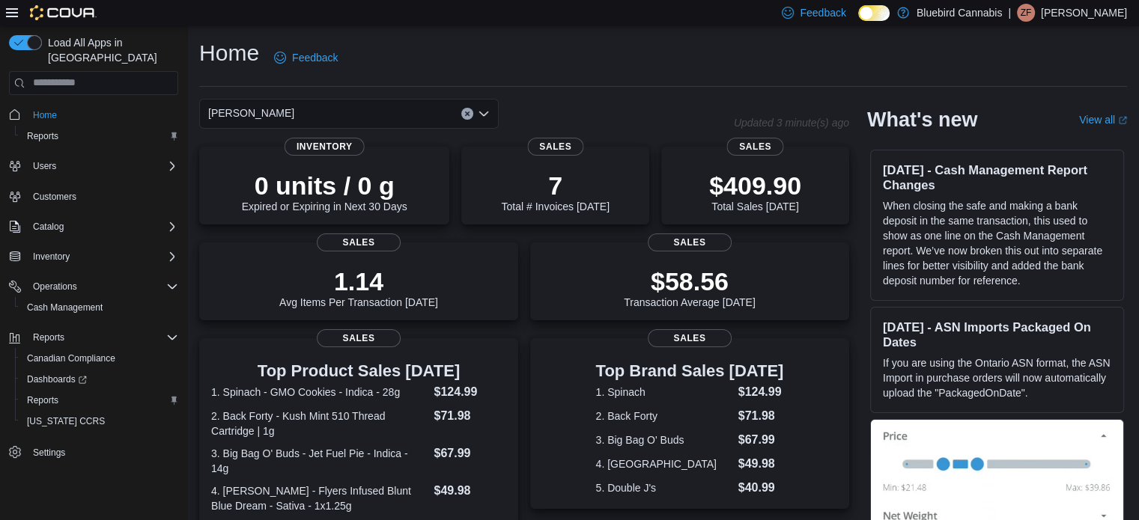
click at [341, 107] on div "Almonte Combo box. Selected. Almonte. Press Backspace to delete Almonte. Combo …" at bounding box center [348, 114] width 299 height 30
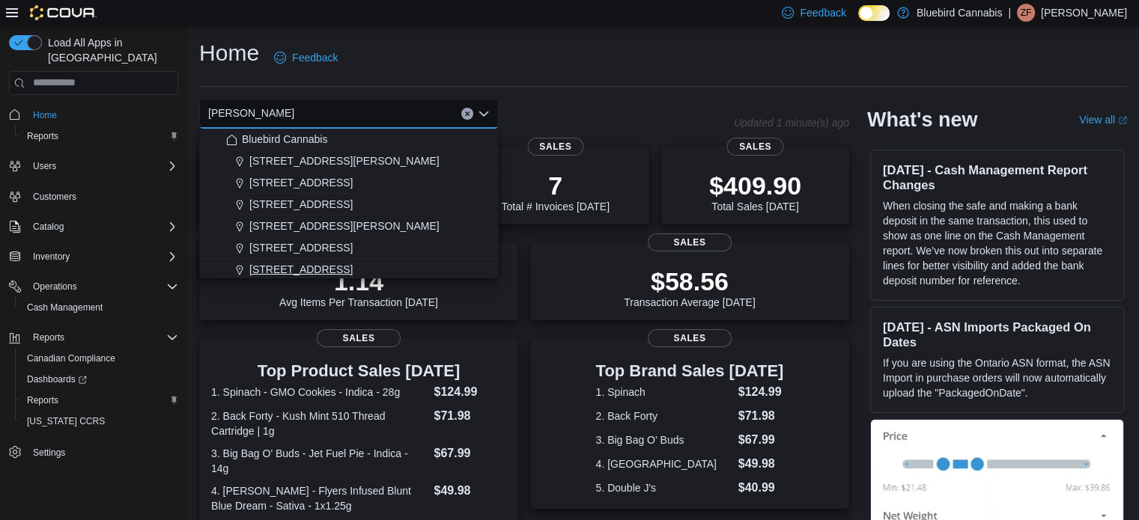
click at [299, 274] on span "5530 Manotick Main St." at bounding box center [300, 269] width 103 height 15
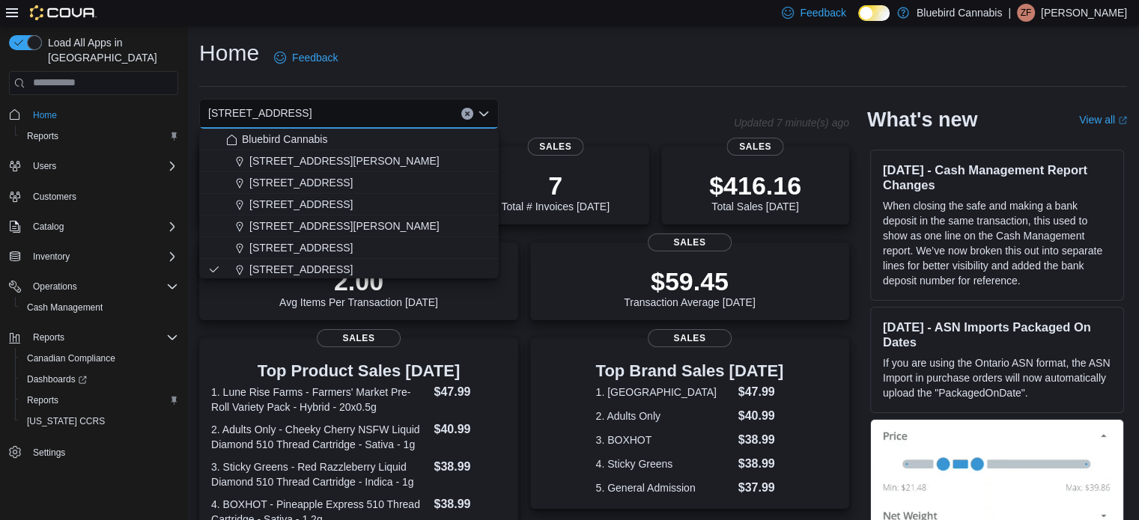
click at [635, 61] on div "Home Feedback" at bounding box center [663, 57] width 928 height 39
